Goal: Information Seeking & Learning: Learn about a topic

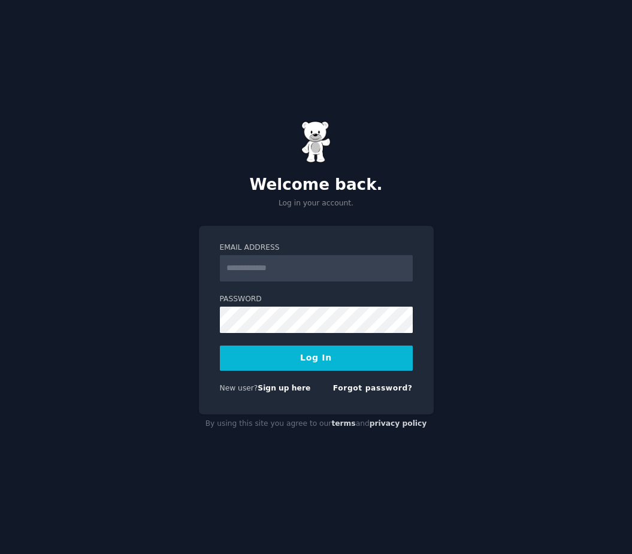
click at [325, 275] on input "Email Address" at bounding box center [316, 268] width 193 height 26
type input "**********"
click at [323, 371] on form "**********" at bounding box center [316, 321] width 193 height 156
click at [323, 364] on button "Log In" at bounding box center [316, 358] width 193 height 25
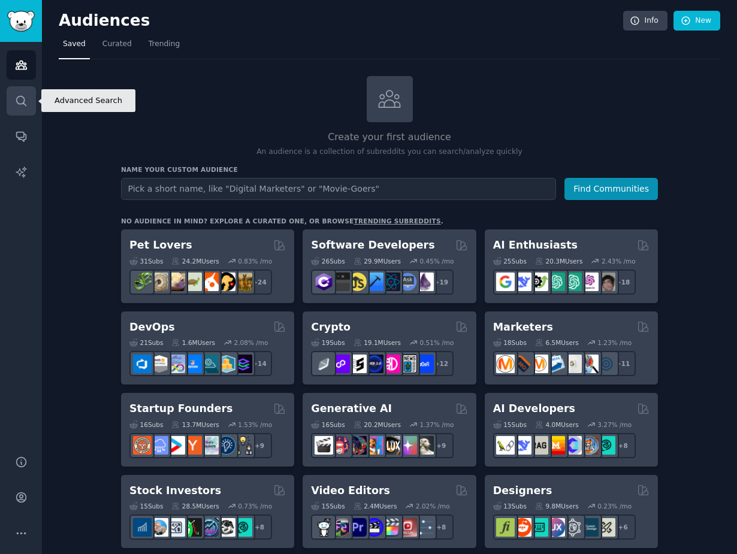
click at [26, 108] on link "Search" at bounding box center [21, 100] width 29 height 29
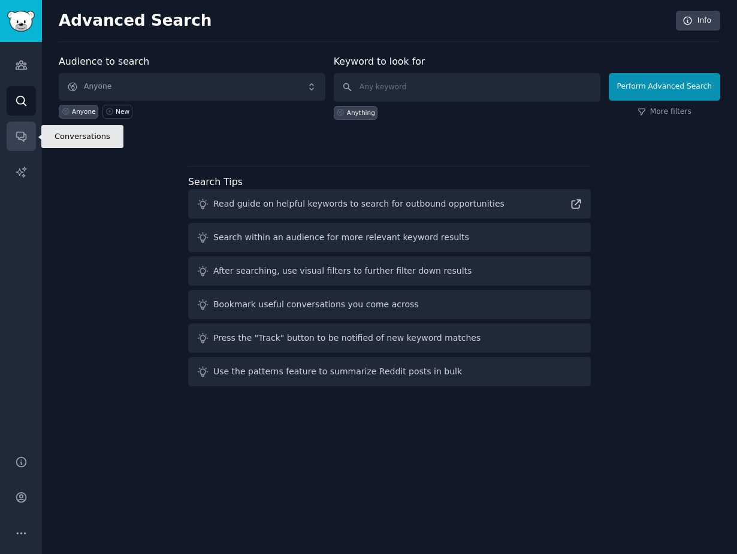
click at [26, 133] on icon "Sidebar" at bounding box center [21, 136] width 13 height 13
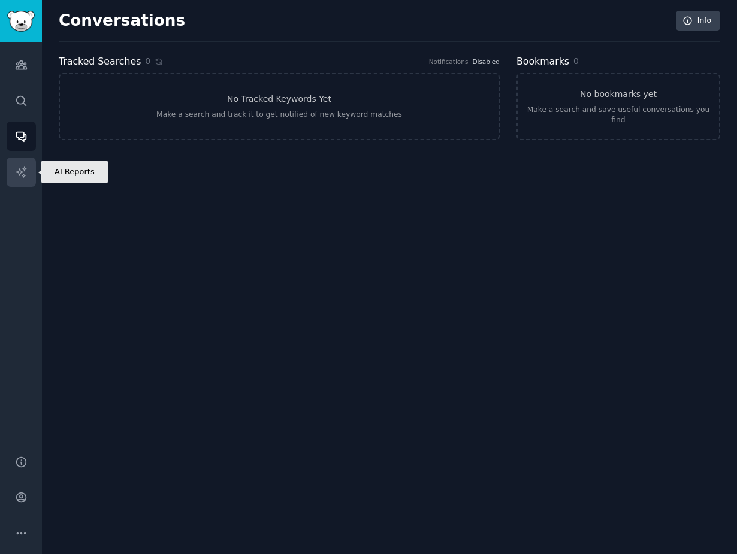
click at [22, 172] on icon "Sidebar" at bounding box center [21, 172] width 13 height 13
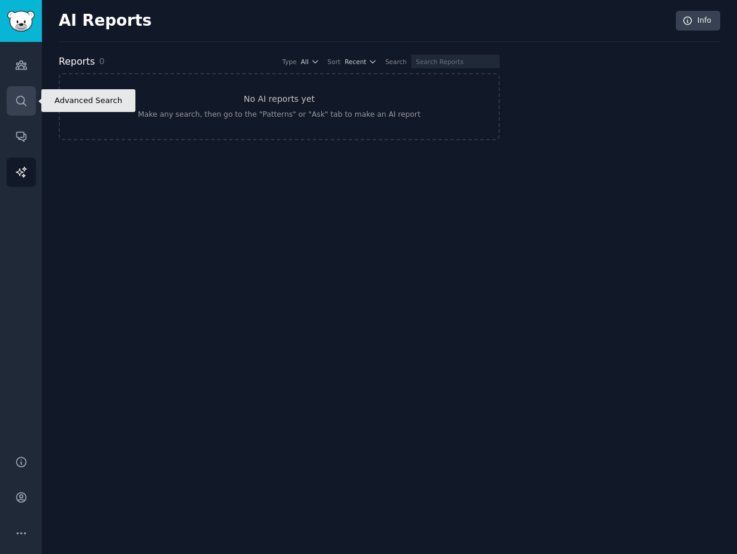
click at [22, 104] on icon "Sidebar" at bounding box center [21, 101] width 13 height 13
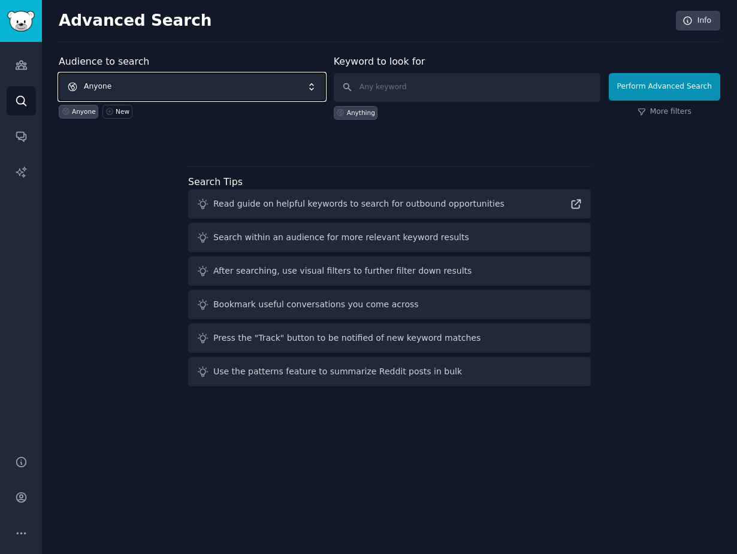
click at [152, 84] on span "Anyone" at bounding box center [192, 87] width 267 height 28
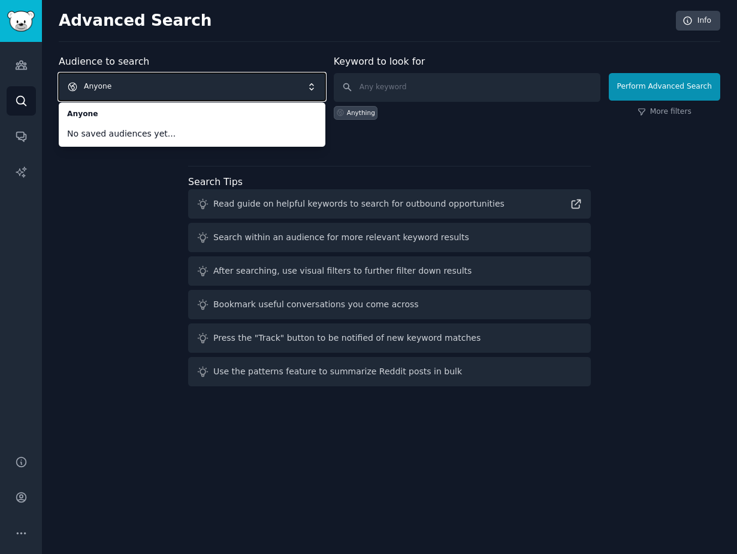
click at [136, 95] on span "Anyone" at bounding box center [192, 87] width 267 height 28
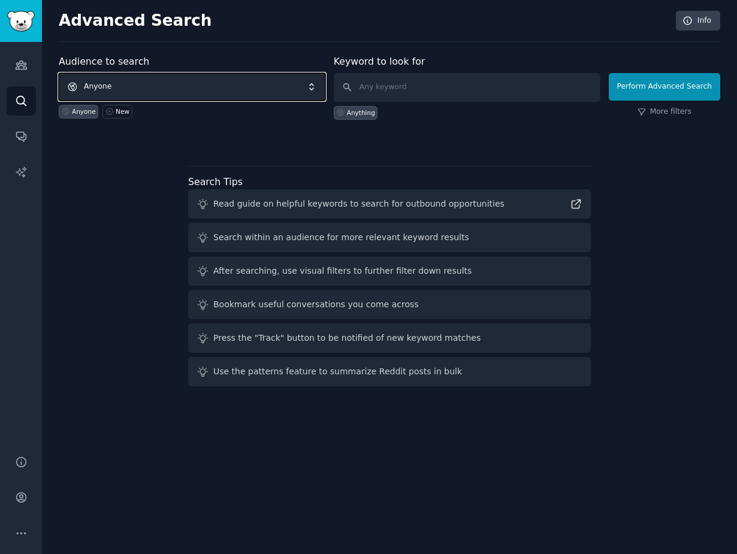
click at [134, 86] on span "Anyone" at bounding box center [192, 87] width 267 height 28
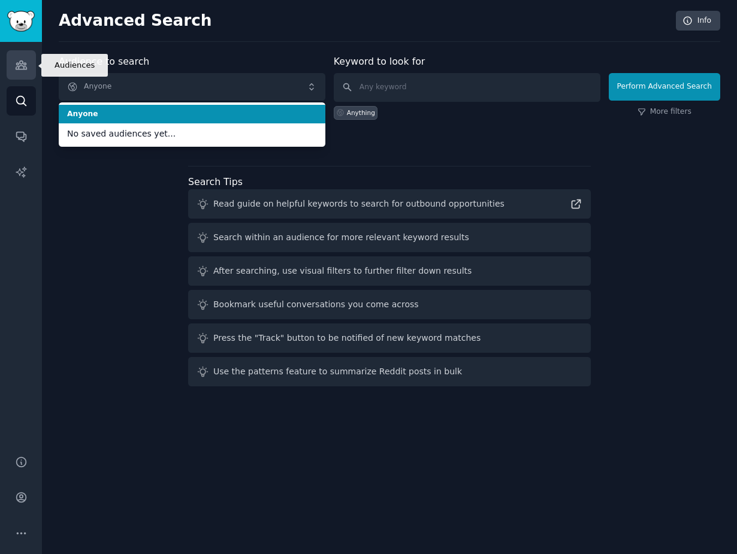
click at [25, 68] on icon "Sidebar" at bounding box center [21, 65] width 13 height 13
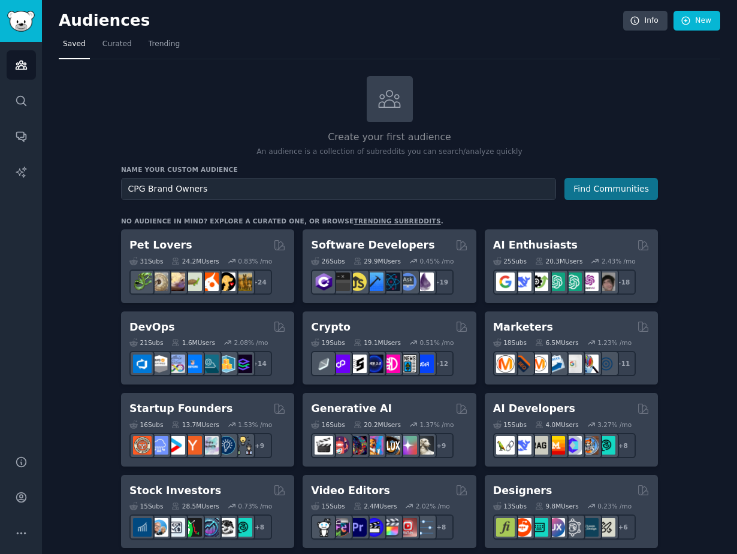
type input "CPG Brand Owners"
click at [620, 191] on button "Find Communities" at bounding box center [610, 189] width 93 height 22
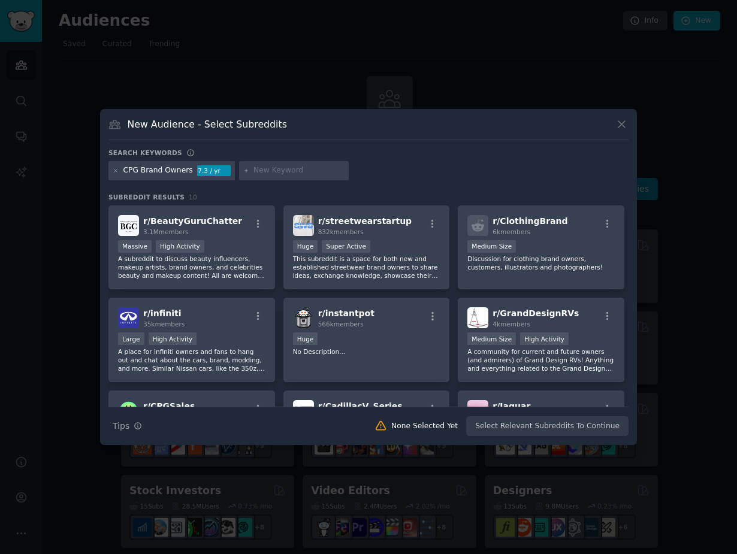
click at [204, 172] on div "7.3 / yr" at bounding box center [214, 170] width 34 height 11
click at [117, 172] on icon at bounding box center [115, 170] width 3 height 3
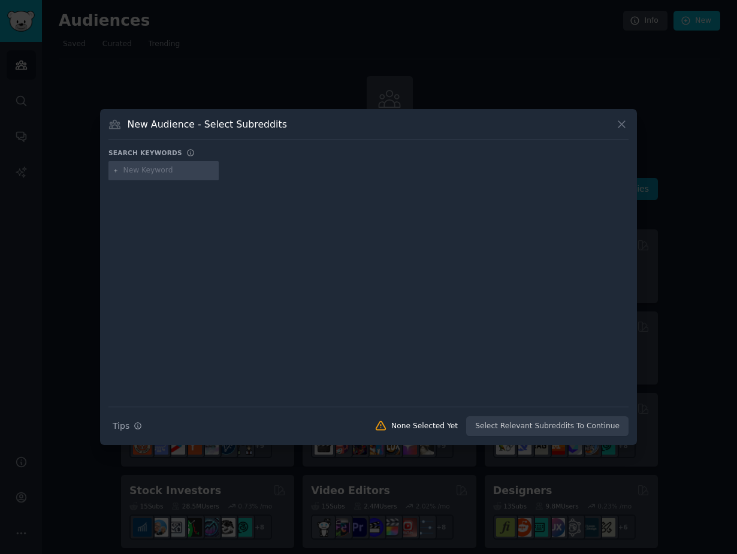
click at [192, 170] on input "text" at bounding box center [168, 170] width 91 height 11
type input "CPG"
click at [227, 171] on input "text" at bounding box center [244, 170] width 91 height 11
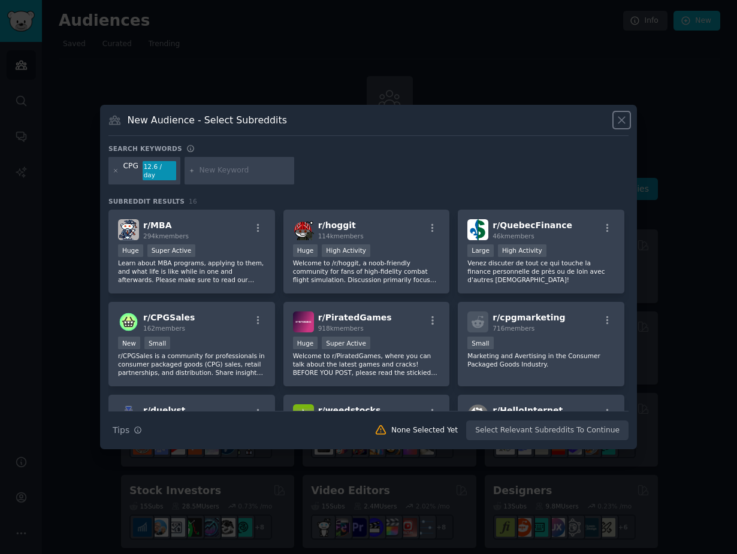
click at [621, 122] on icon at bounding box center [621, 120] width 13 height 13
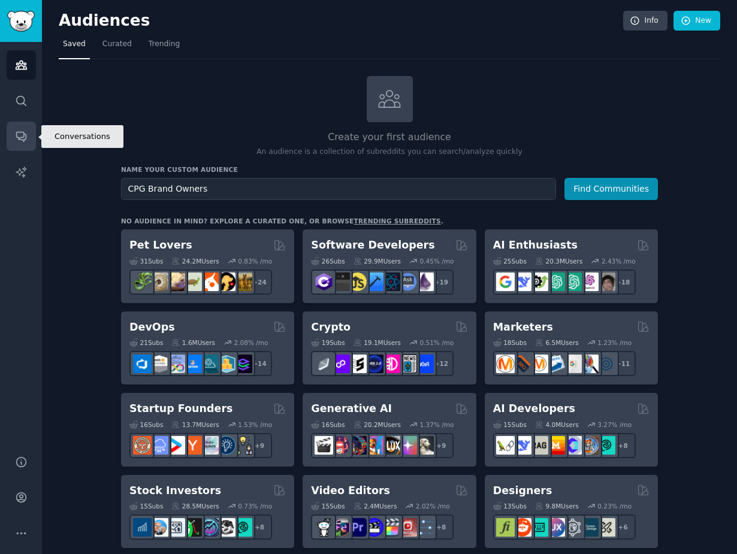
click at [14, 128] on link "Conversations" at bounding box center [21, 136] width 29 height 29
